Goal: Navigation & Orientation: Understand site structure

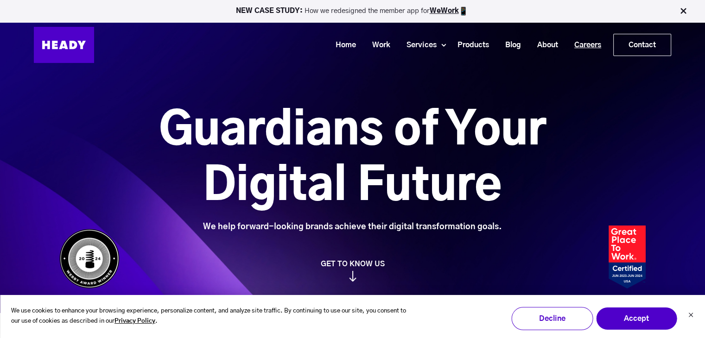
click at [591, 42] on link "Careers" at bounding box center [584, 45] width 43 height 17
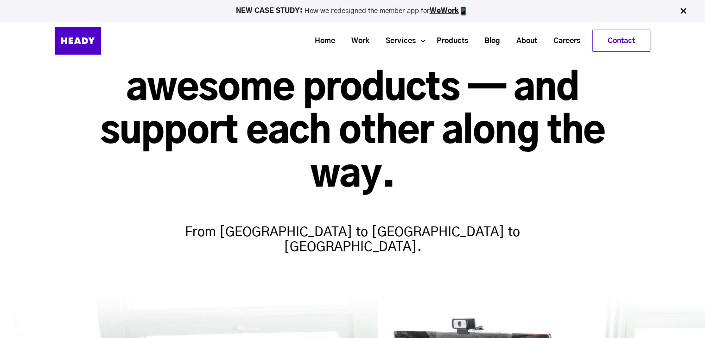
scroll to position [109, 0]
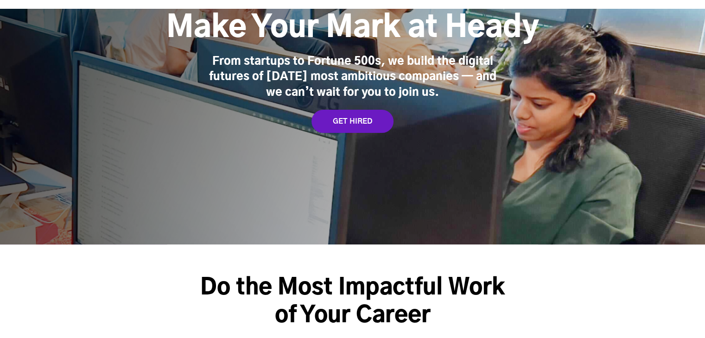
click at [565, 145] on div "US INDIA Make Your Mark at Heady From startups to Fortune 500s, we build the di…" at bounding box center [352, 61] width 705 height 367
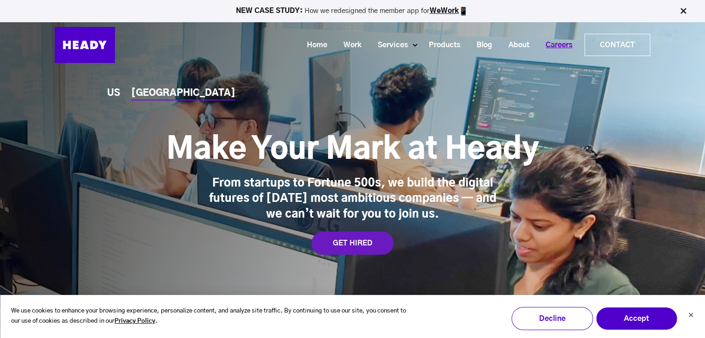
click at [554, 43] on link "Careers" at bounding box center [555, 45] width 43 height 17
click at [108, 91] on div "US" at bounding box center [113, 94] width 13 height 10
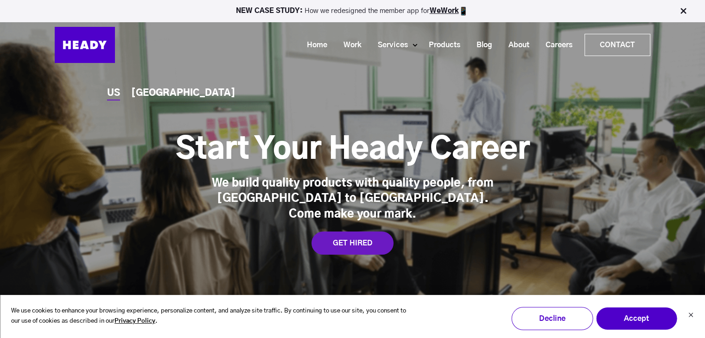
click at [147, 98] on div "INDIA" at bounding box center [183, 94] width 104 height 10
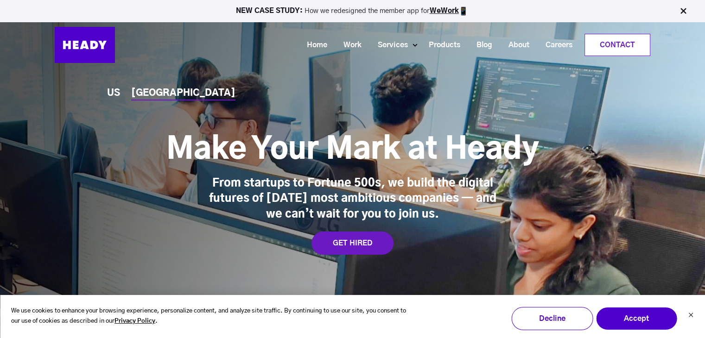
click at [613, 46] on link "Contact" at bounding box center [617, 44] width 65 height 21
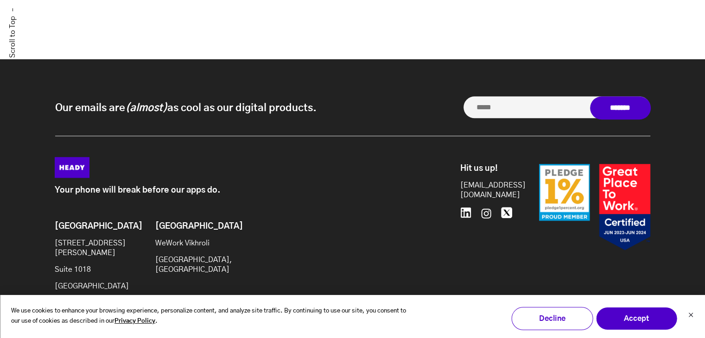
scroll to position [846, 0]
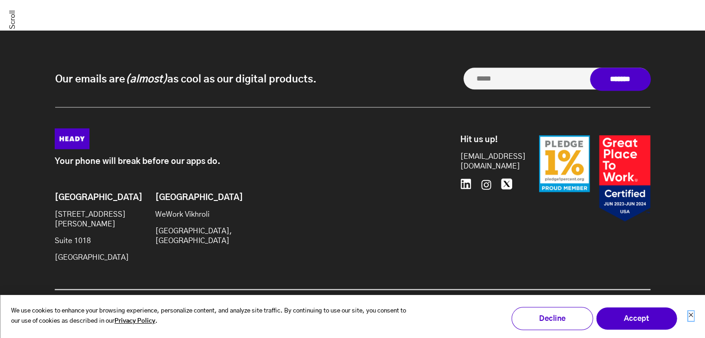
click at [689, 314] on icon "Dismiss cookie banner" at bounding box center [690, 315] width 4 height 4
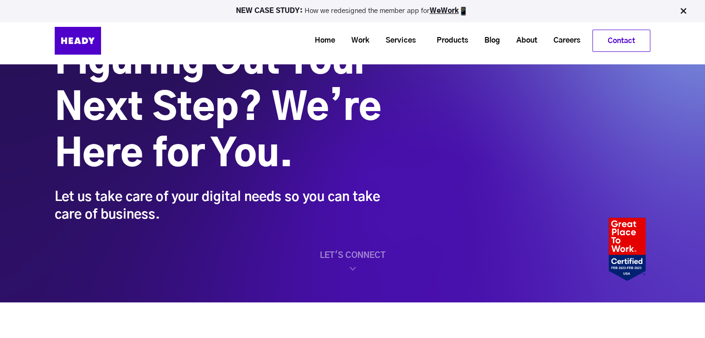
scroll to position [0, 0]
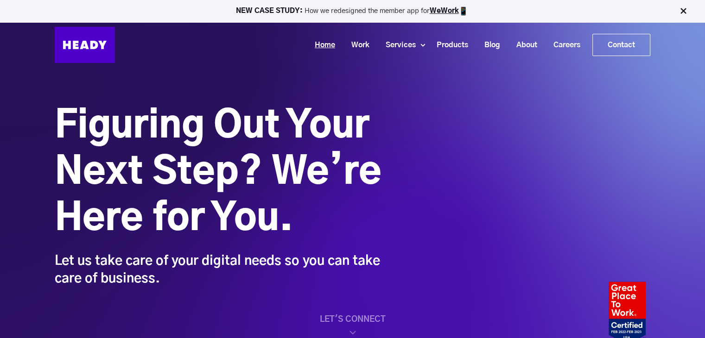
click at [319, 45] on link "Home" at bounding box center [321, 45] width 37 height 17
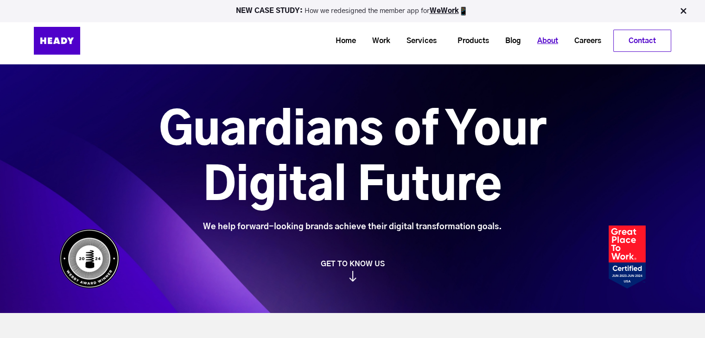
click at [540, 43] on link "About" at bounding box center [543, 40] width 37 height 17
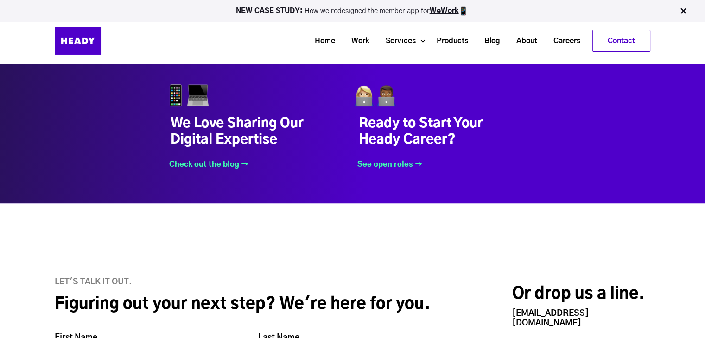
scroll to position [3790, 0]
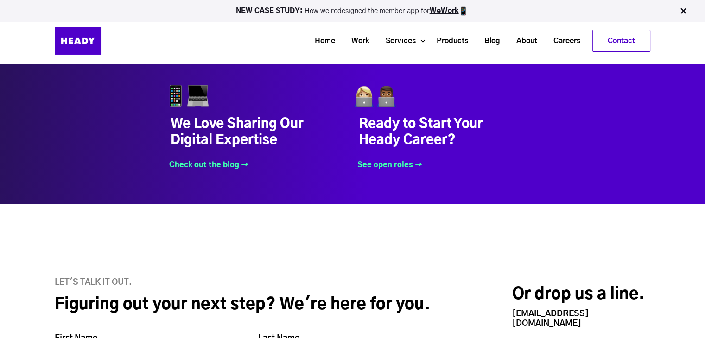
drag, startPoint x: 431, startPoint y: 199, endPoint x: 556, endPoint y: -40, distance: 270.1
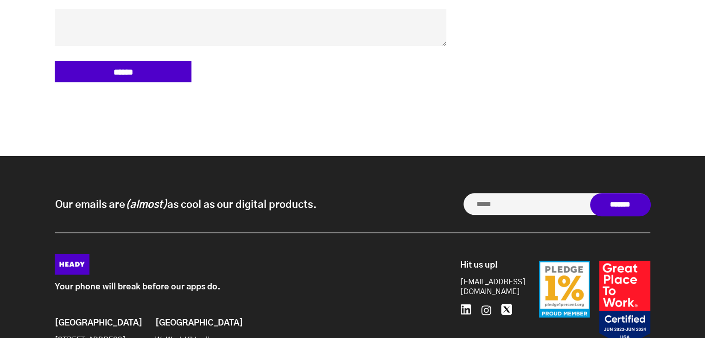
scroll to position [4432, 0]
